Goal: Information Seeking & Learning: Understand process/instructions

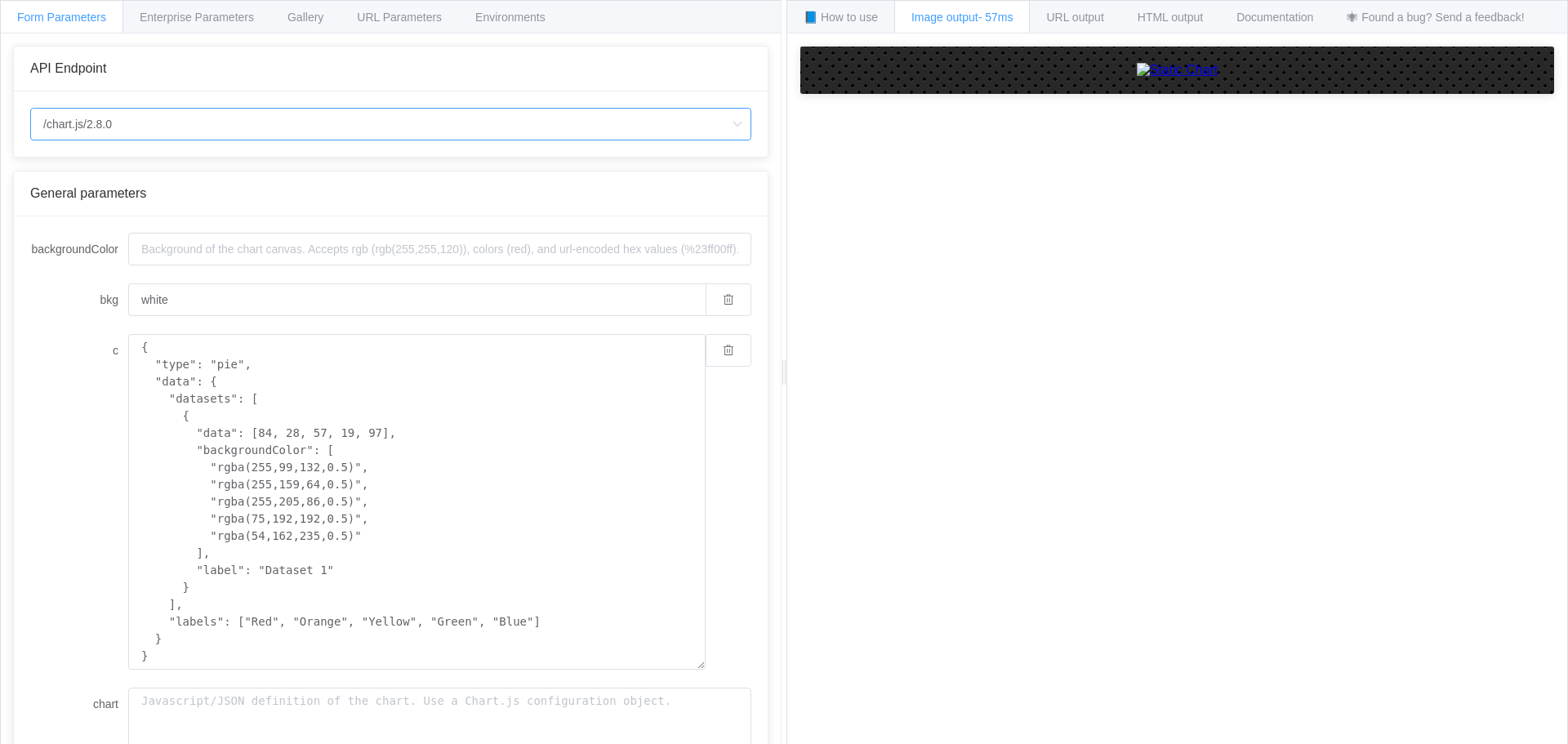
click at [188, 124] on input "/chart.js/2.8.0" at bounding box center [390, 124] width 721 height 33
click at [152, 162] on li "/chart" at bounding box center [390, 169] width 719 height 27
type input "/chart"
type input "20"
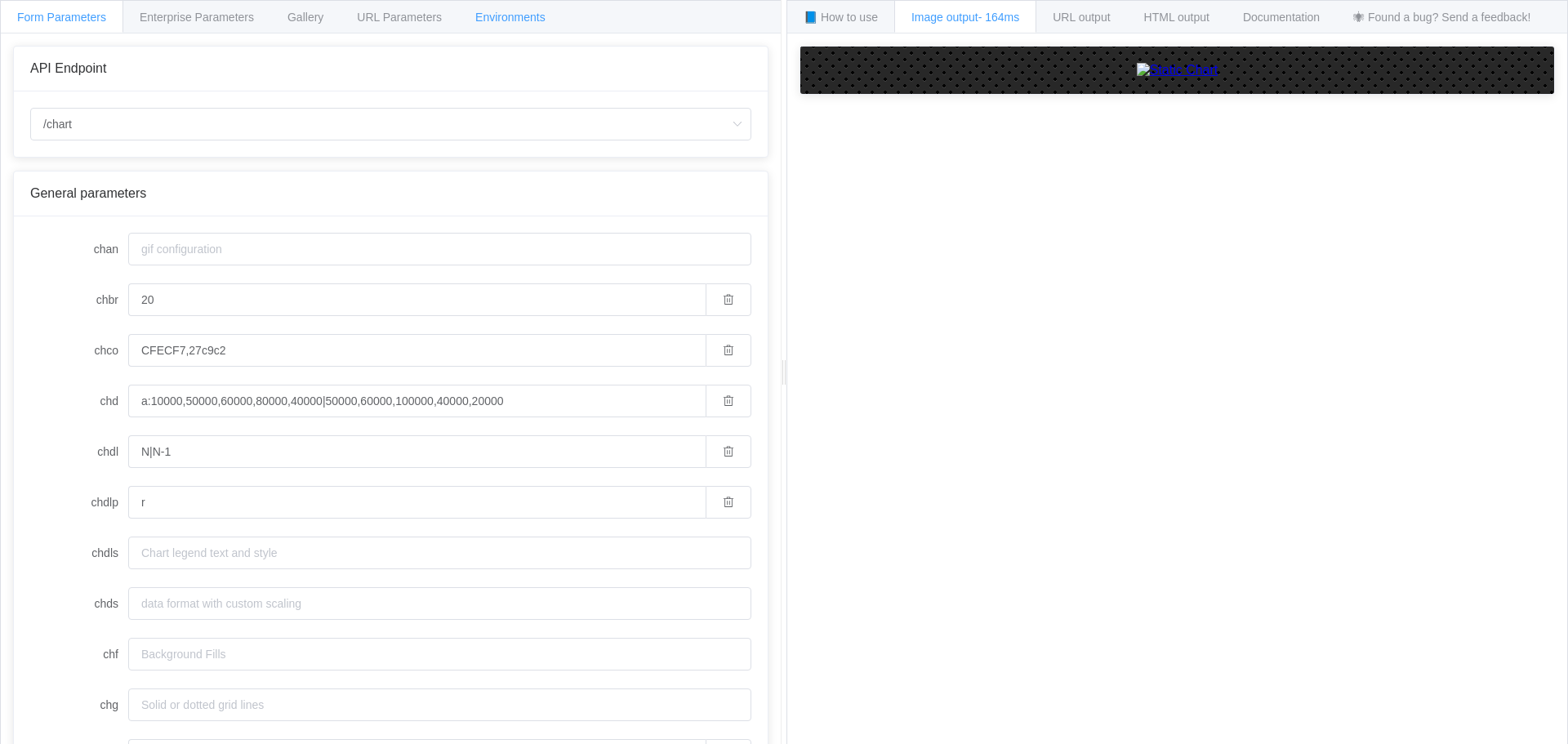
click at [520, 18] on span "Environments" at bounding box center [511, 17] width 71 height 13
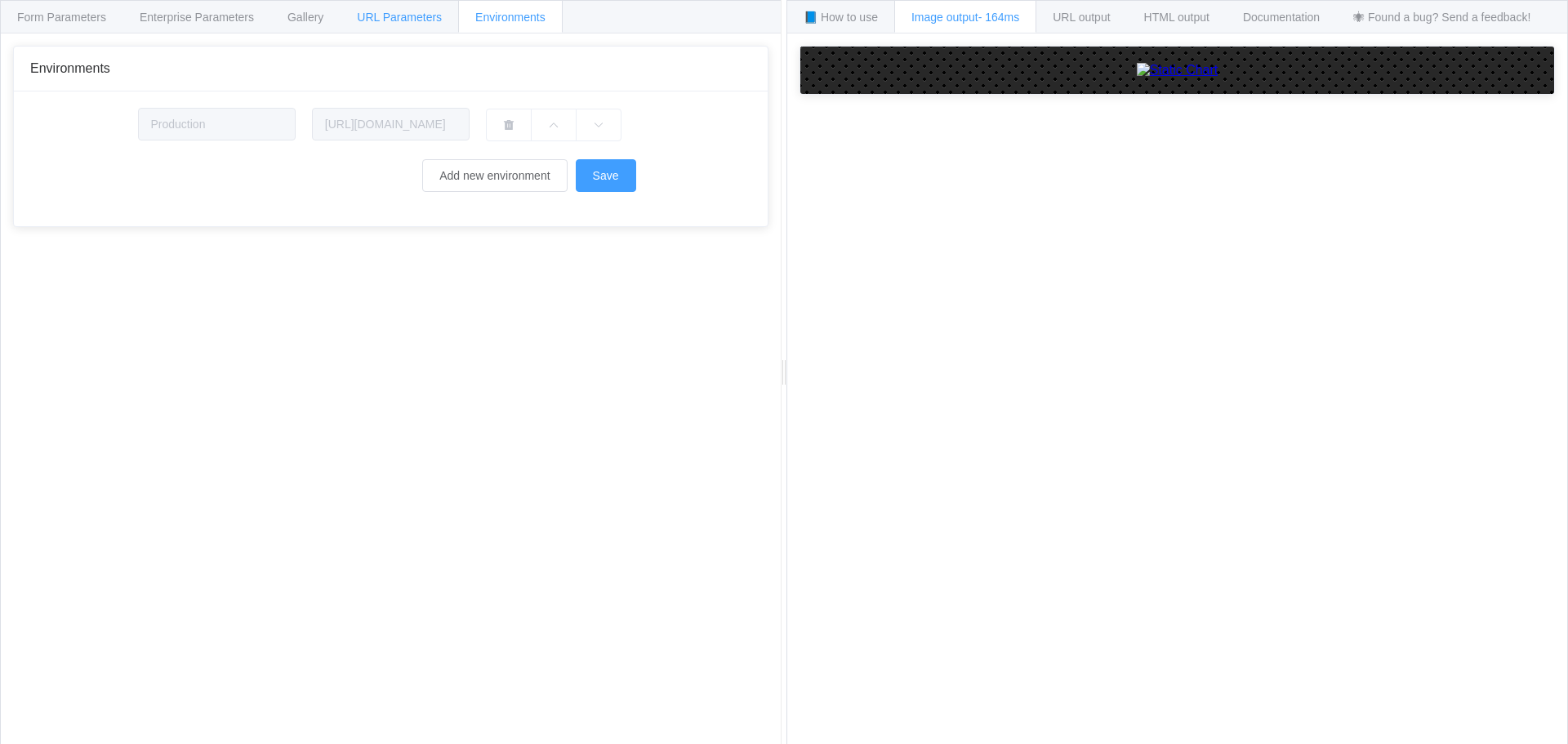
click at [423, 21] on span "URL Parameters" at bounding box center [399, 17] width 85 height 13
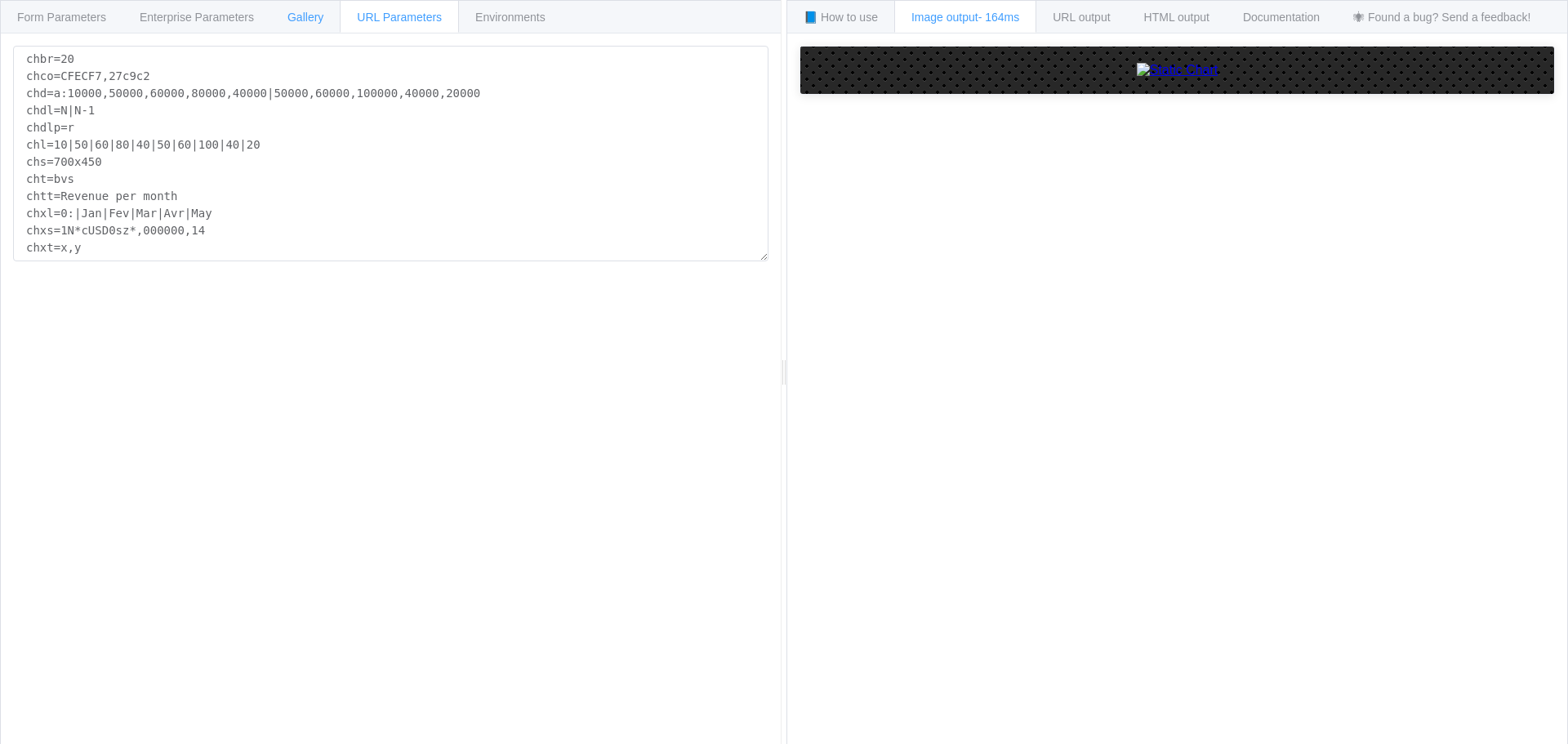
click at [305, 17] on span "Gallery" at bounding box center [305, 17] width 36 height 13
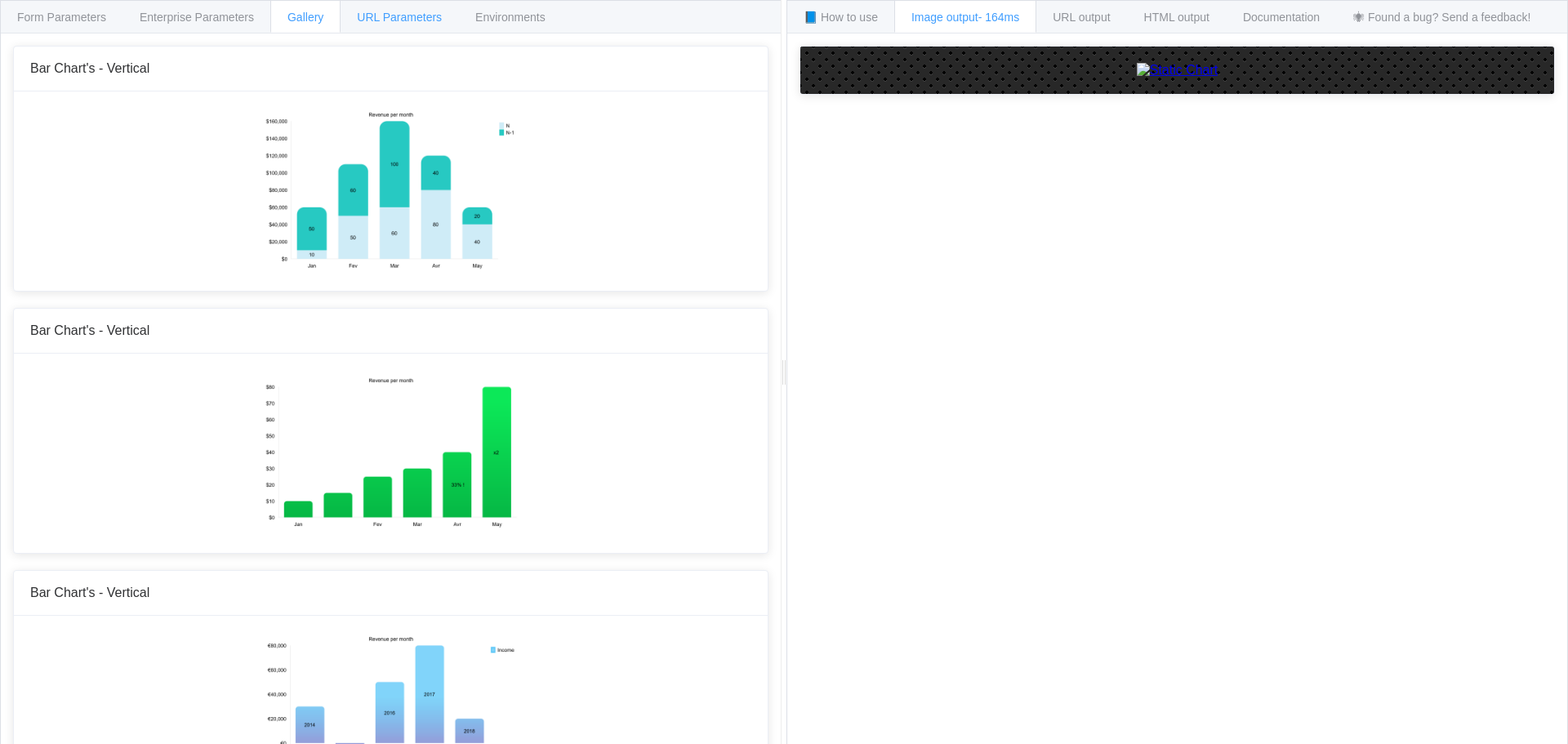
click at [404, 20] on span "URL Parameters" at bounding box center [399, 17] width 85 height 13
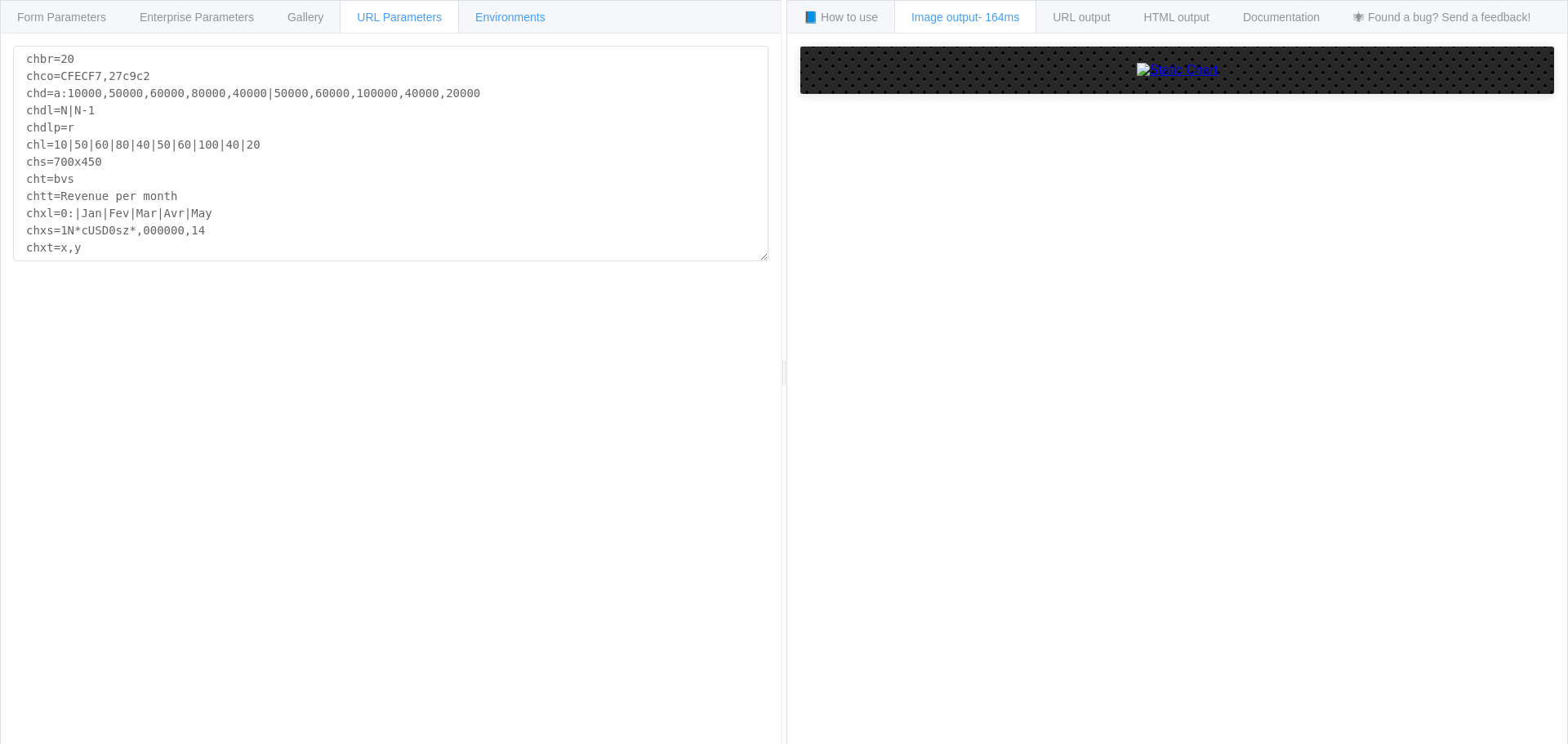
click at [499, 22] on span "Environments" at bounding box center [511, 17] width 71 height 13
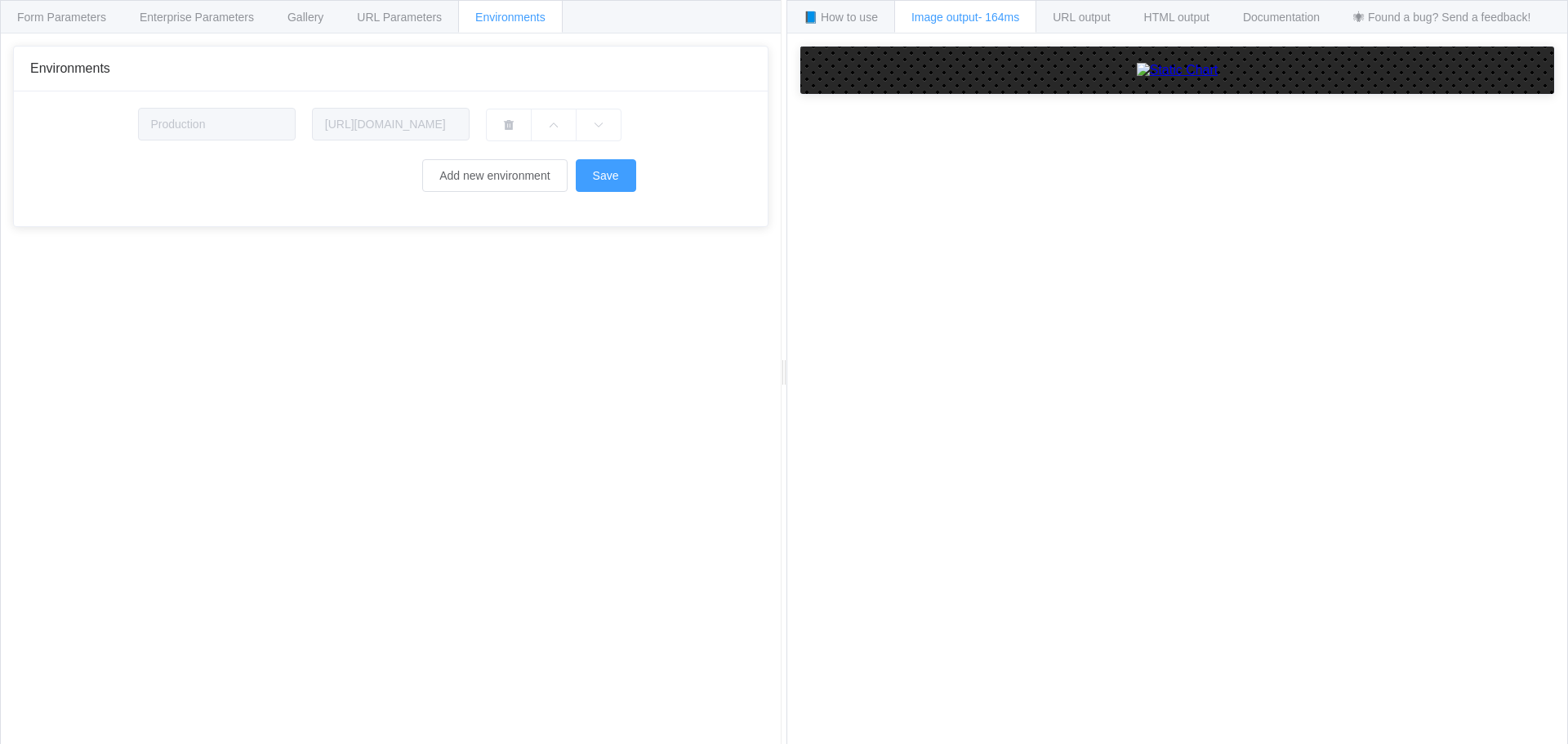
click at [74, 79] on div "Environments" at bounding box center [391, 69] width 754 height 45
click at [57, 26] on div "Form Parameters" at bounding box center [62, 16] width 124 height 33
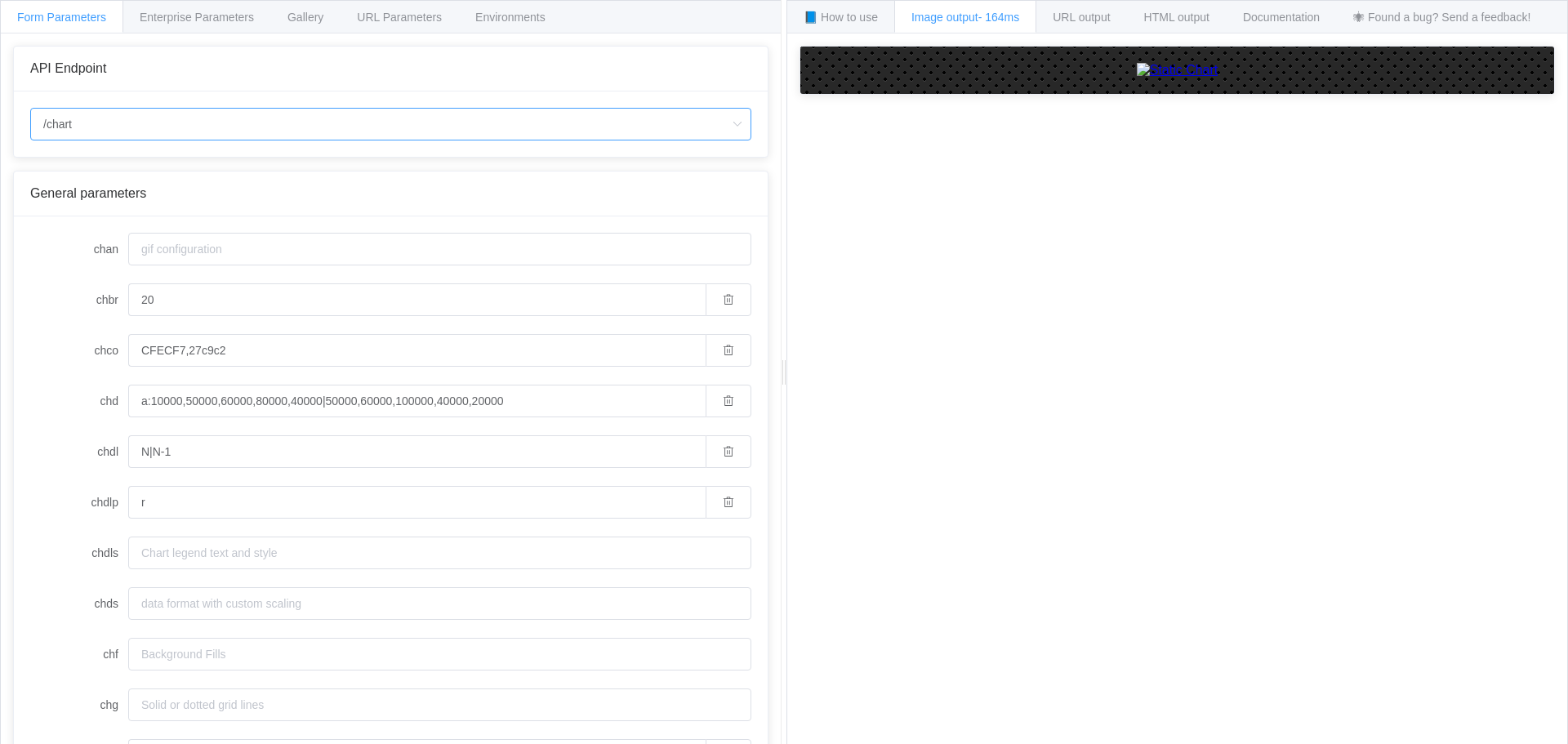
click at [117, 131] on input "/chart" at bounding box center [390, 124] width 721 height 33
click at [118, 191] on li "/chart.js/2.8.0" at bounding box center [390, 197] width 719 height 27
type input "/chart.js/2.8.0"
type input "white"
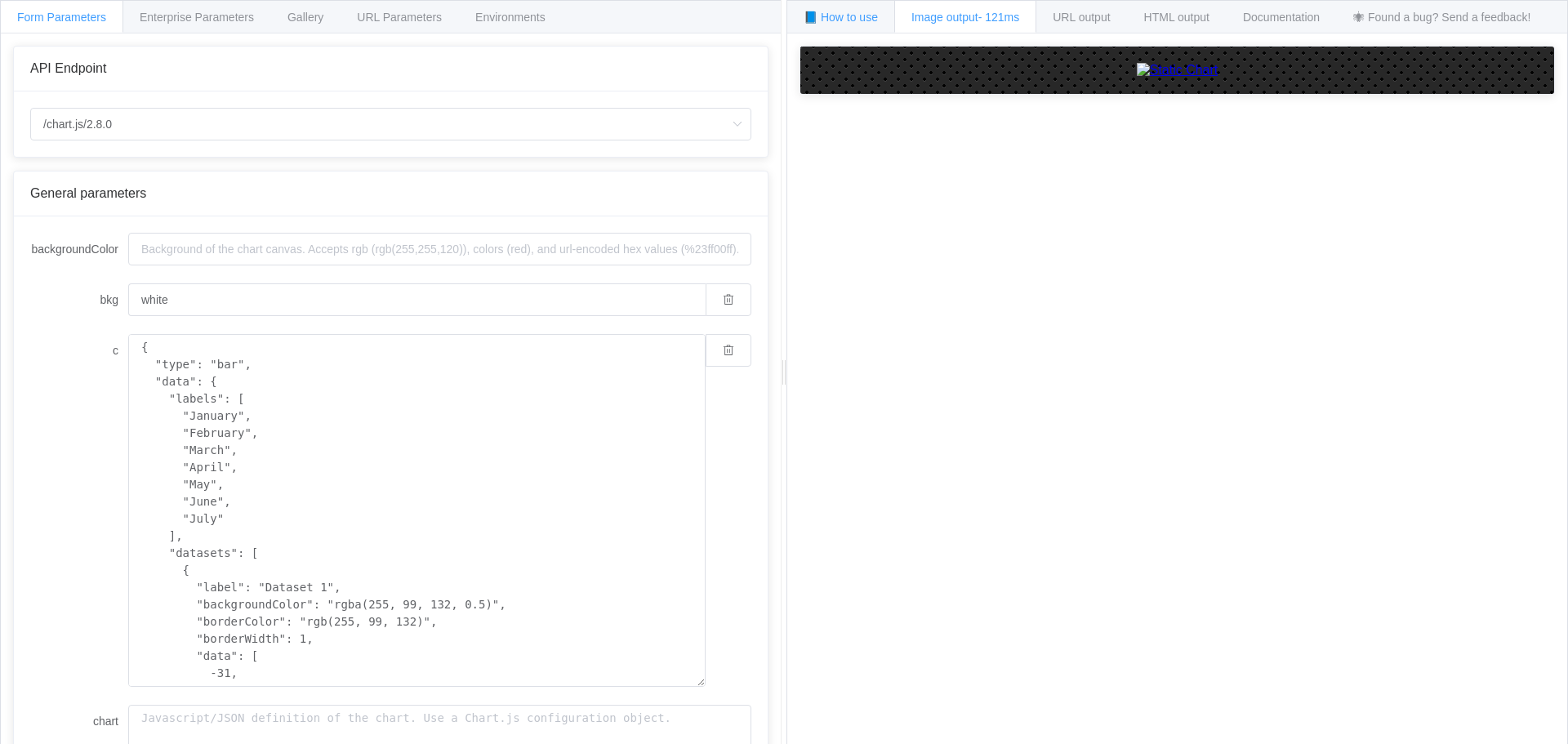
click at [851, 17] on span "📘 How to use" at bounding box center [841, 17] width 74 height 13
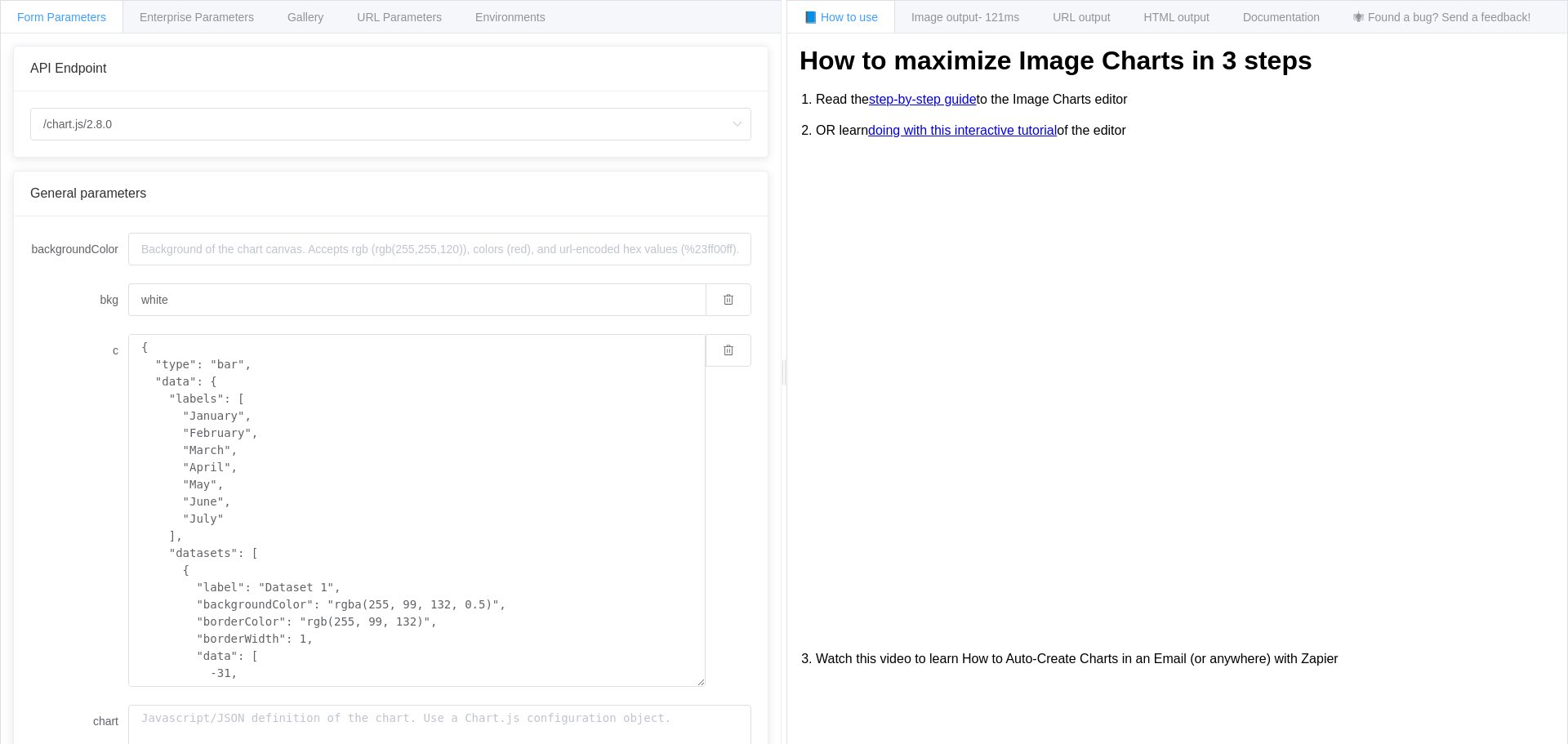
click at [919, 100] on link "step-by-step guide" at bounding box center [923, 100] width 108 height 15
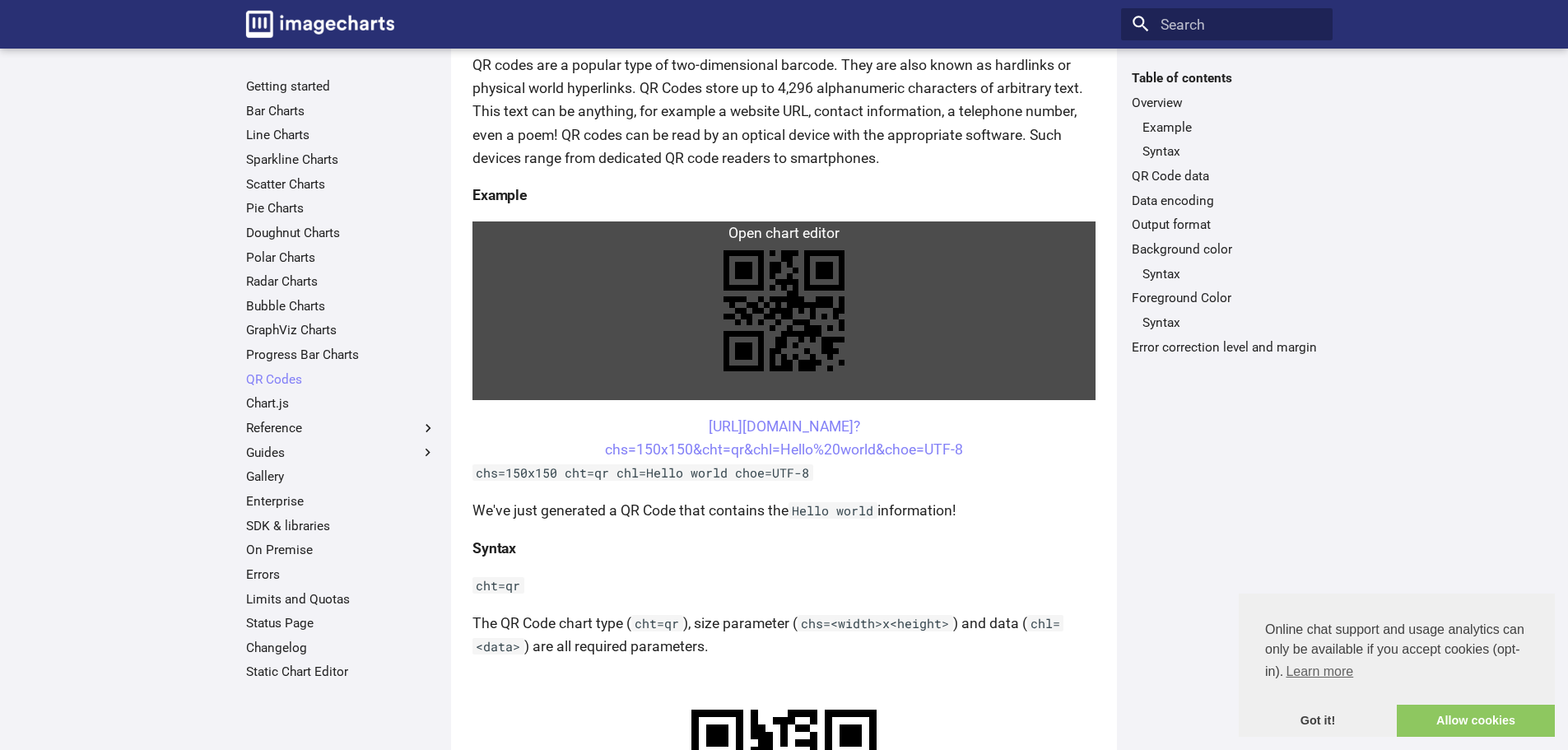
scroll to position [329, 0]
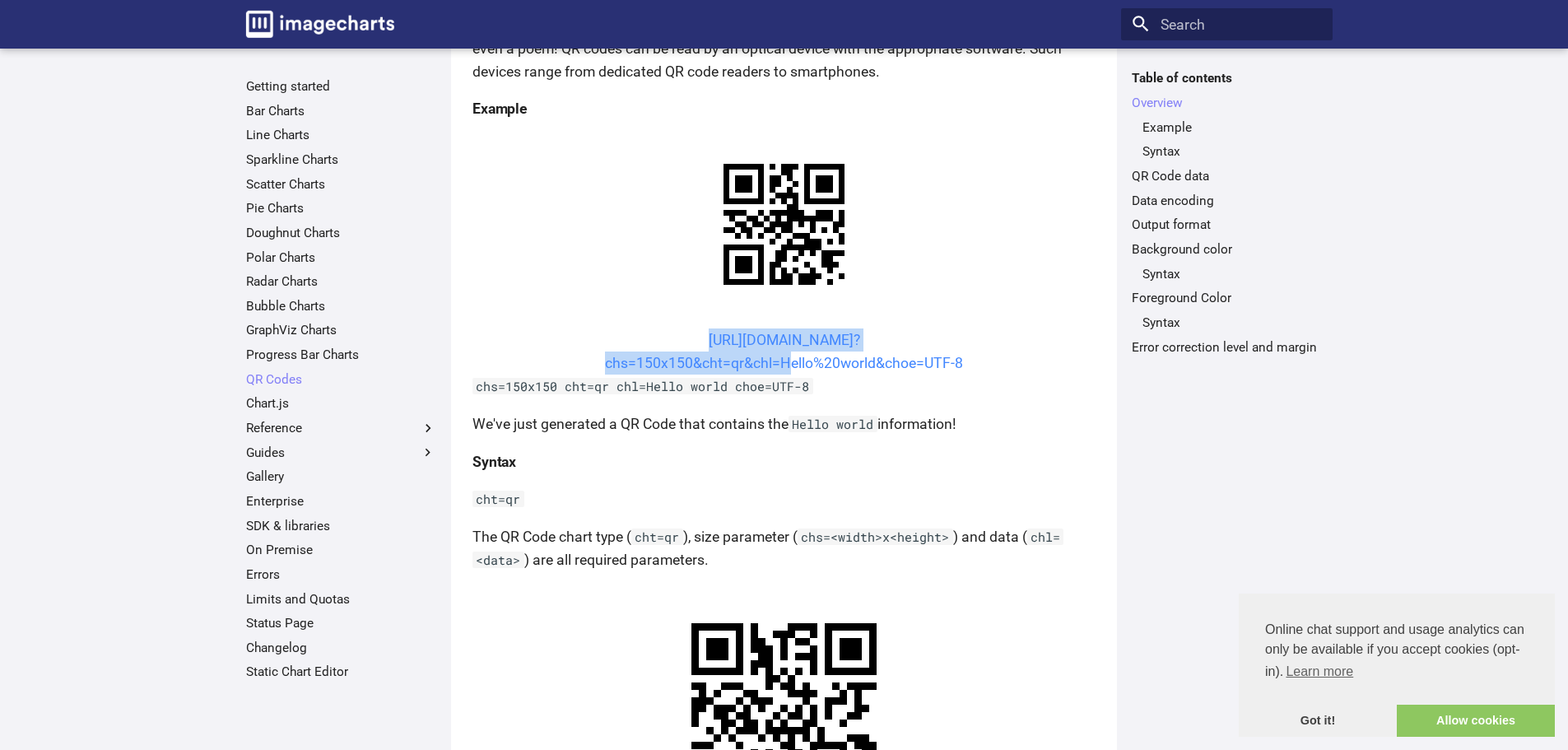
drag, startPoint x: 678, startPoint y: 339, endPoint x: 779, endPoint y: 368, distance: 105.1
click at [779, 368] on center "[URL][DOMAIN_NAME]? chs=150x150&cht=qr&chl=Hello%20world&choe=UTF-8" at bounding box center [784, 351] width 623 height 46
copy link "[URL][DOMAIN_NAME]? chs=150x150&cht=qr&chl="
